Goal: Consume media (video, audio): Consume media (video, audio)

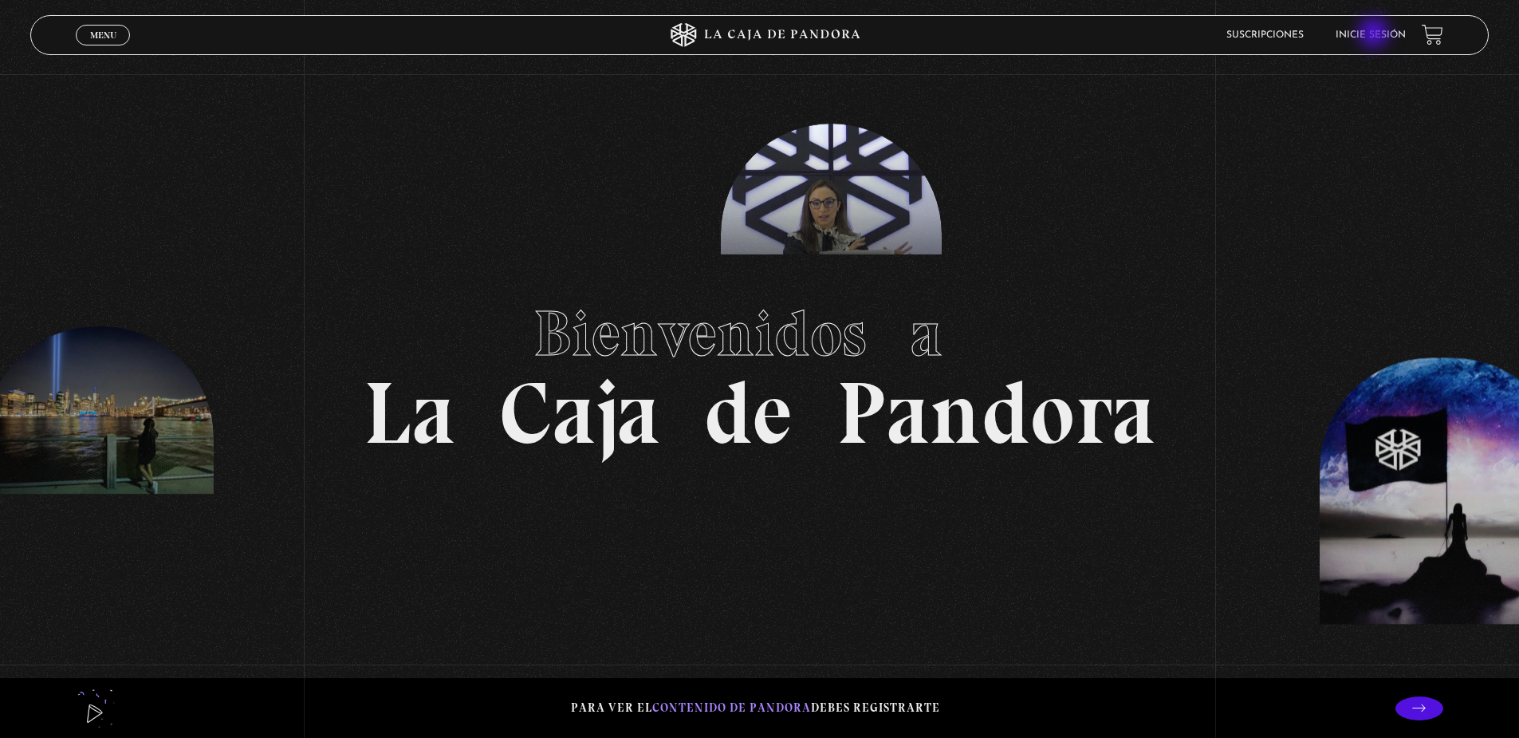
click at [1376, 34] on link "Inicie sesión" at bounding box center [1371, 35] width 70 height 10
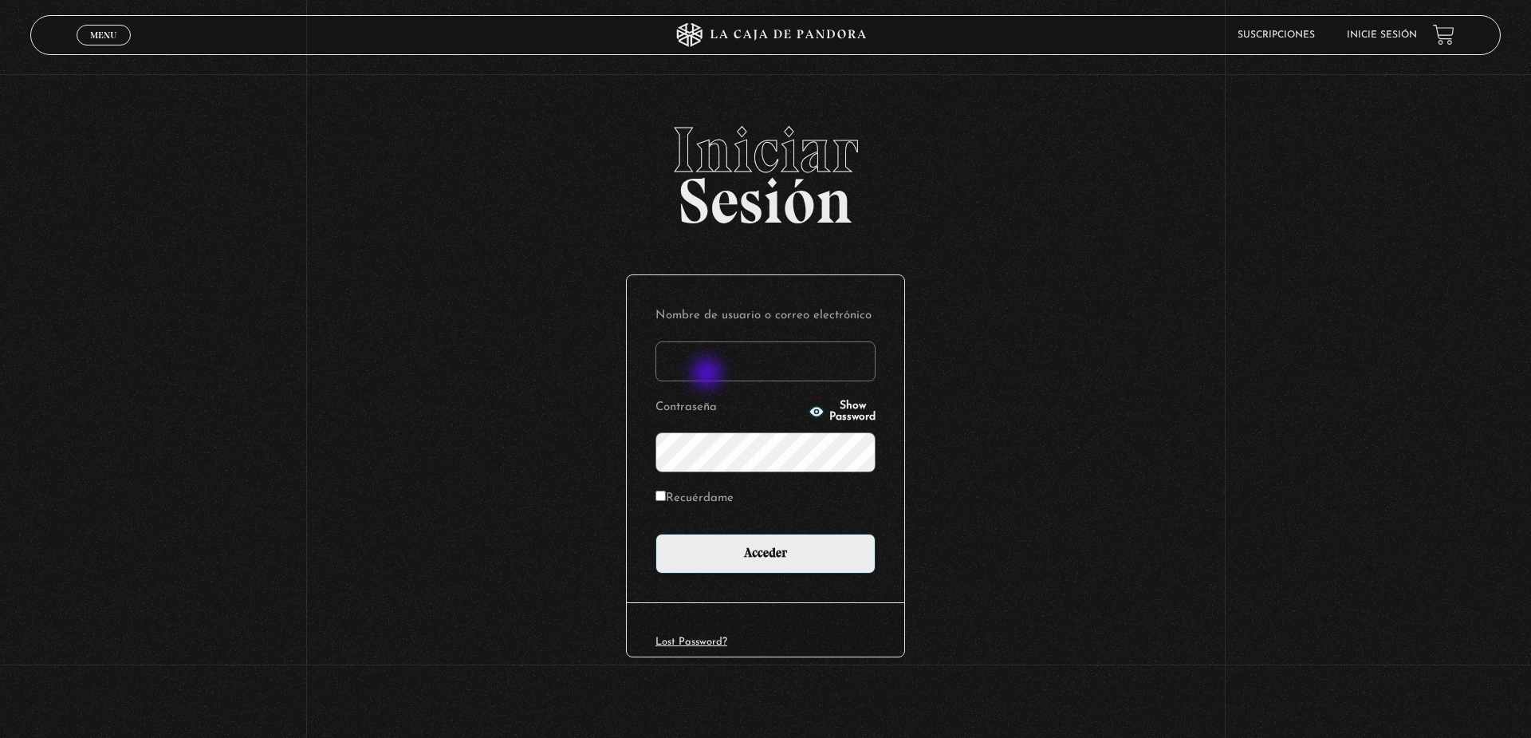
click at [708, 371] on input "Nombre de usuario o correo electrónico" at bounding box center [766, 361] width 220 height 40
type input "lonto1030@gmail.com"
click at [727, 490] on label "Recuérdame" at bounding box center [695, 498] width 78 height 25
click at [666, 490] on input "Recuérdame" at bounding box center [661, 495] width 10 height 10
checkbox input "true"
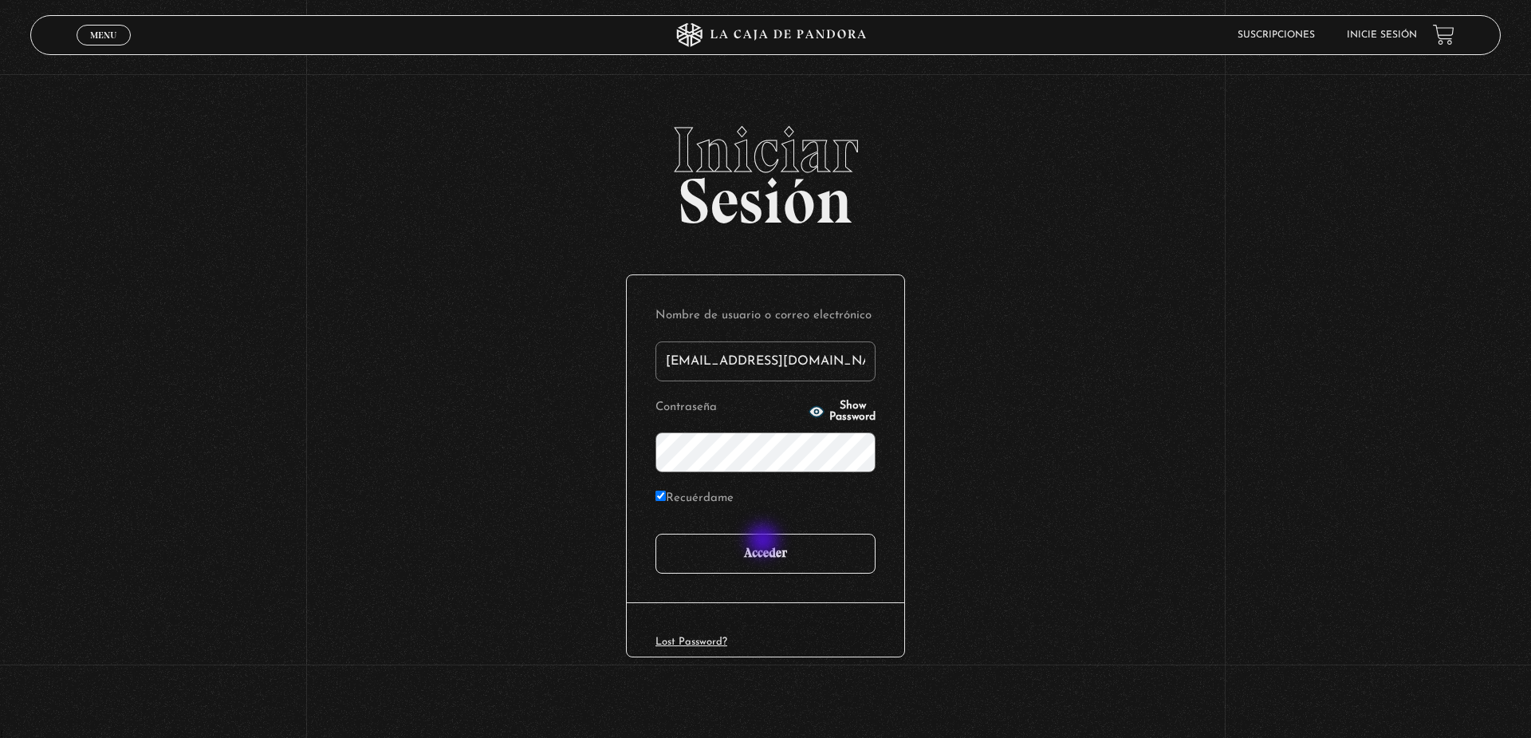
click at [765, 541] on input "Acceder" at bounding box center [766, 554] width 220 height 40
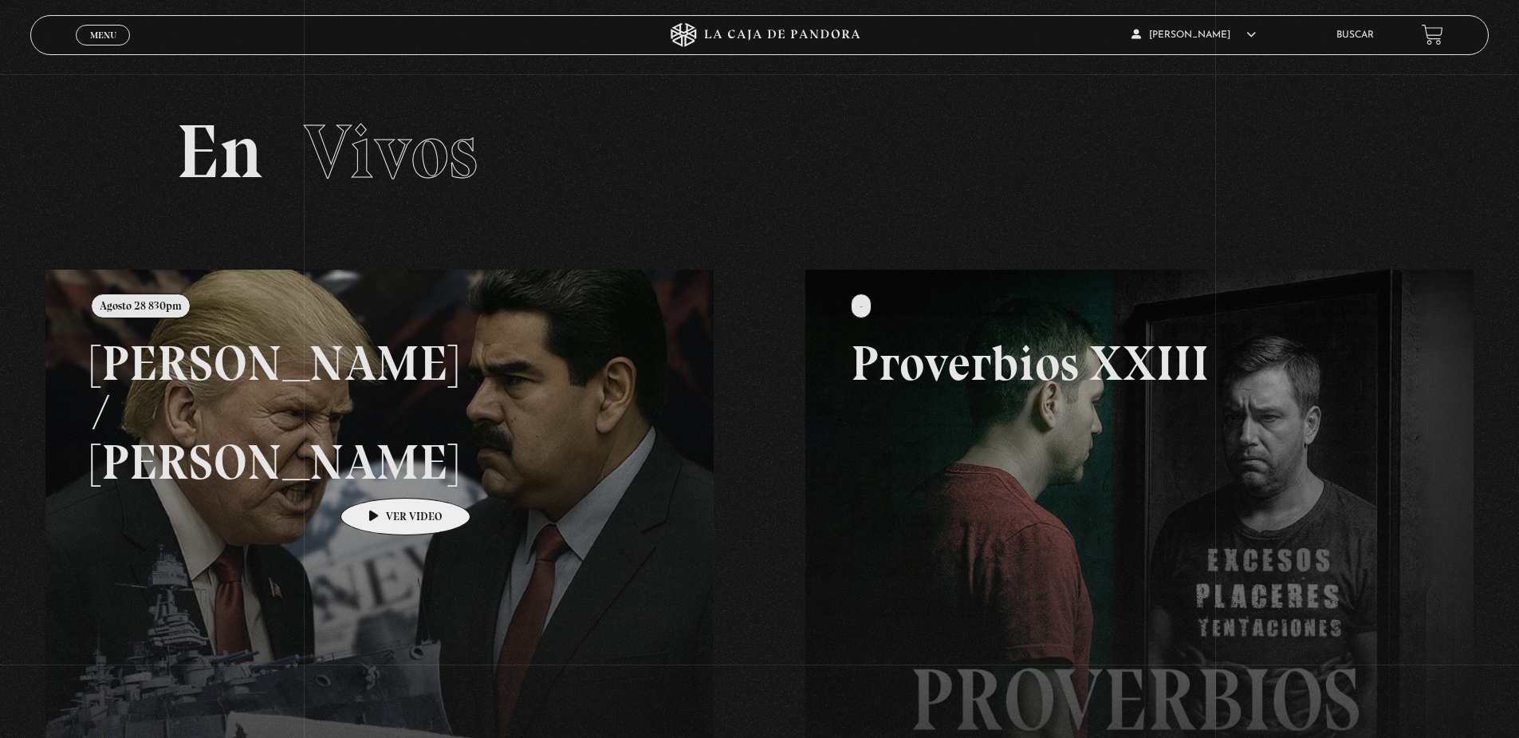
click at [380, 474] on link at bounding box center [804, 639] width 1519 height 738
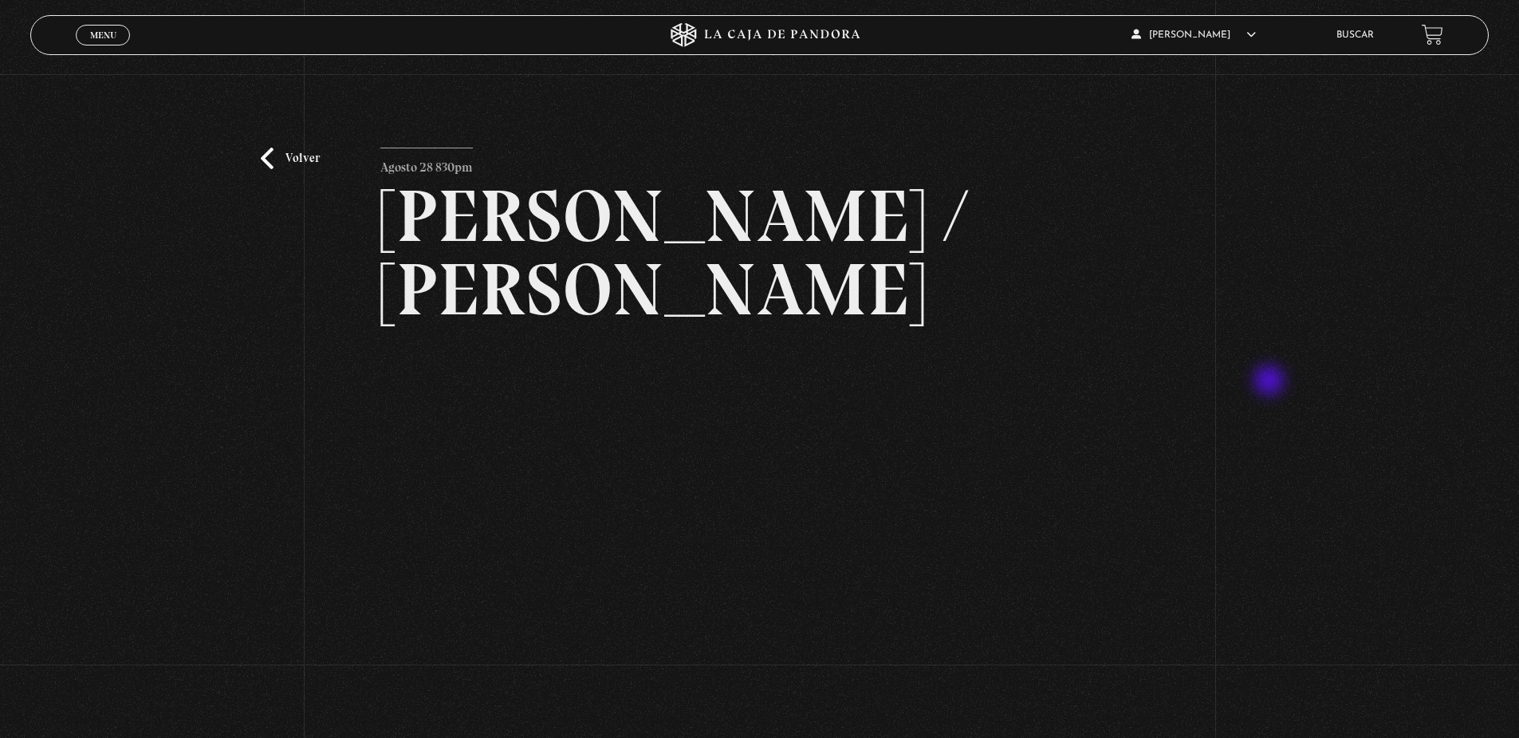
drag, startPoint x: 1273, startPoint y: 382, endPoint x: 1264, endPoint y: 362, distance: 21.8
click at [1272, 377] on div "Volver Agosto 28 830pm Trump / Maduro" at bounding box center [759, 640] width 1519 height 1133
click at [1415, 370] on div "Volver Agosto 28 830pm Trump / Maduro" at bounding box center [759, 640] width 1519 height 1133
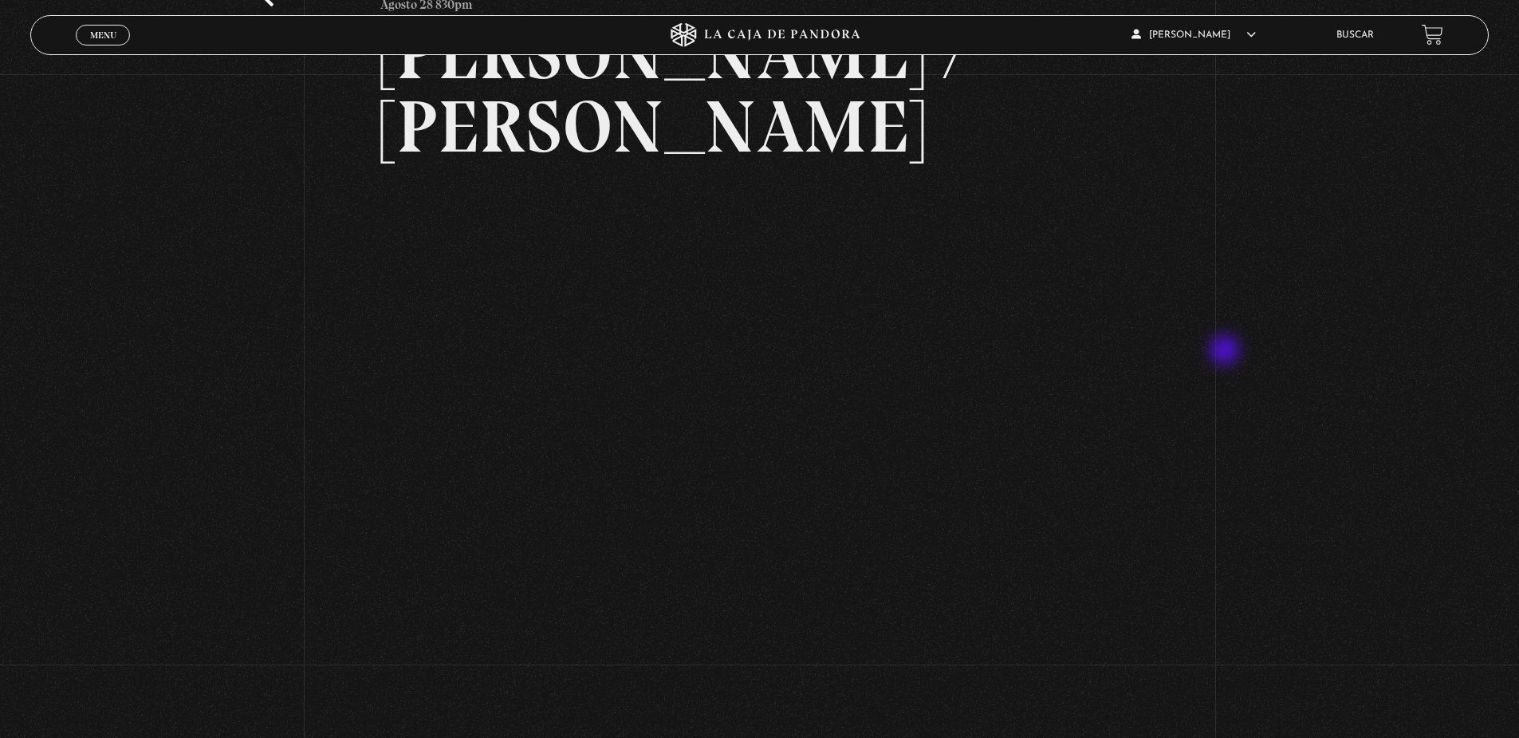
scroll to position [159, 0]
